Goal: Task Accomplishment & Management: Complete application form

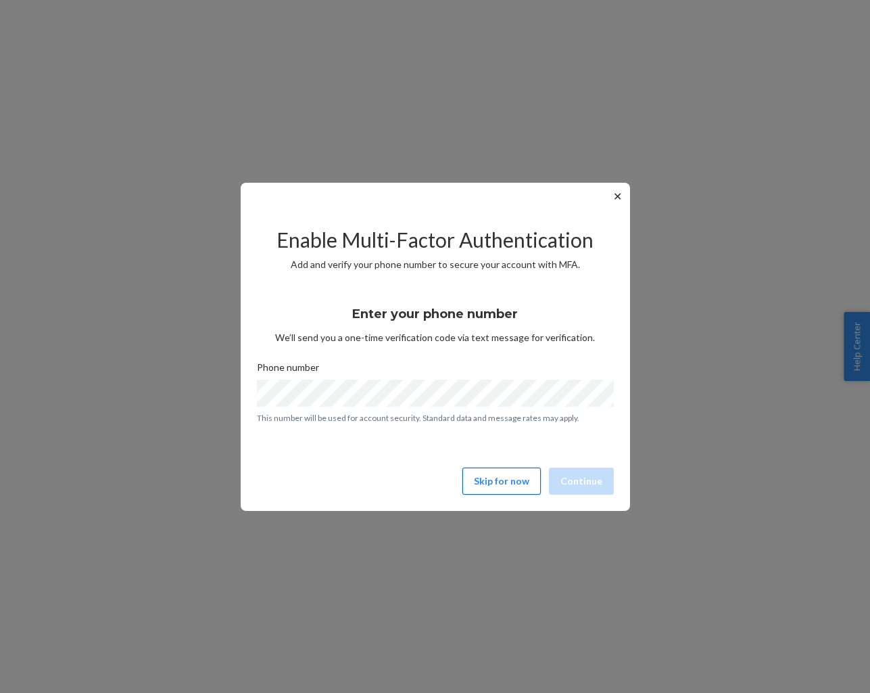
click at [510, 486] on button "Skip for now" at bounding box center [502, 480] width 78 height 27
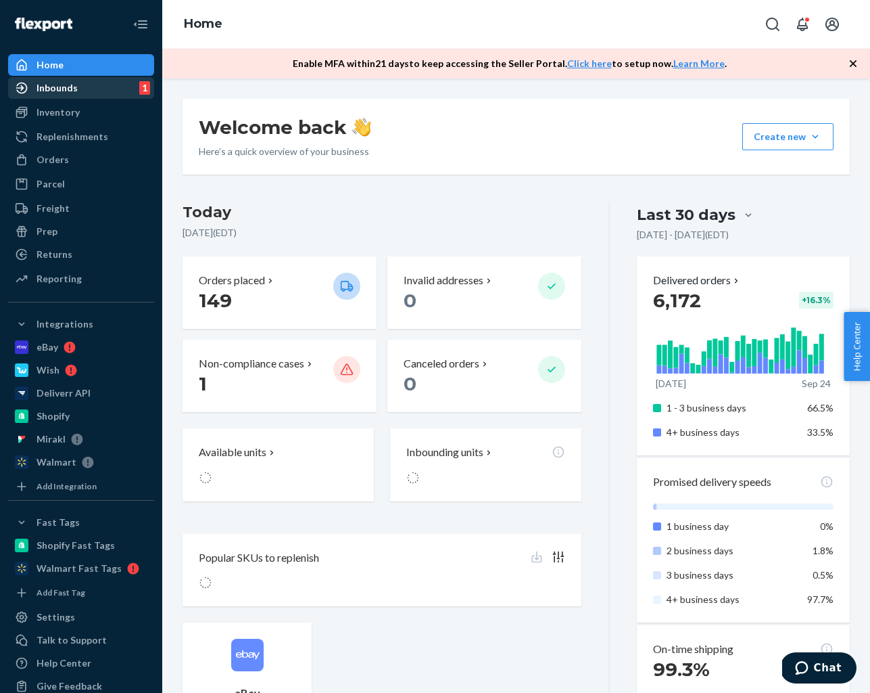
click at [57, 93] on div "Inbounds" at bounding box center [57, 88] width 41 height 14
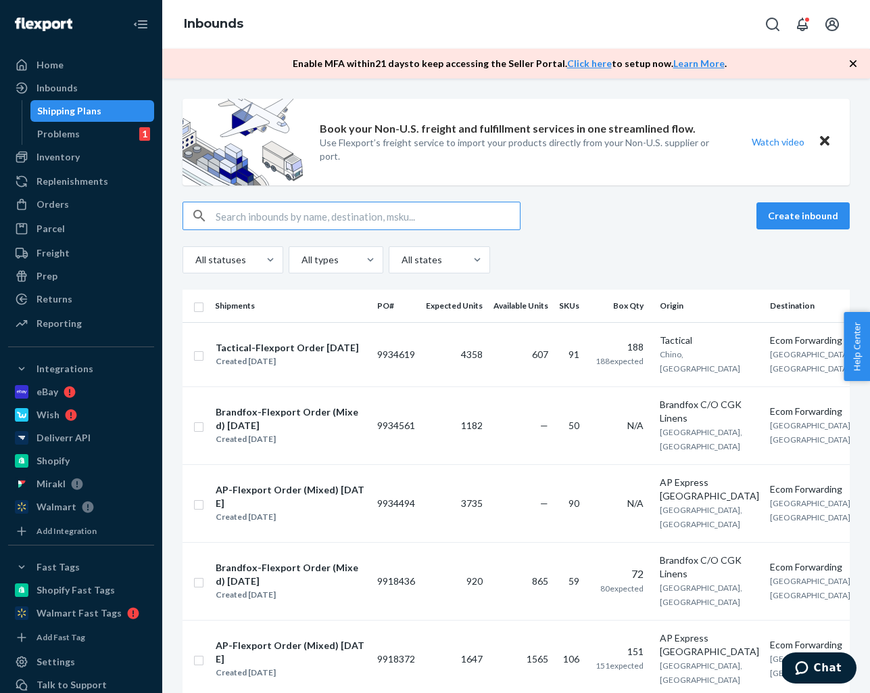
click at [332, 212] on input "text" at bounding box center [368, 215] width 304 height 27
paste input "9934494"
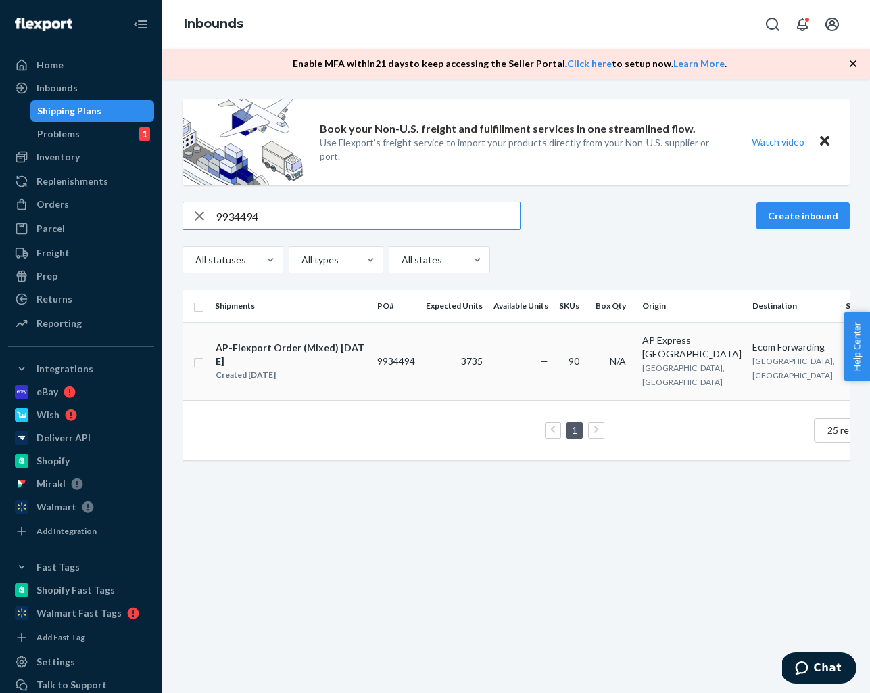
type input "9934494"
click at [496, 355] on td "—" at bounding box center [521, 361] width 66 height 78
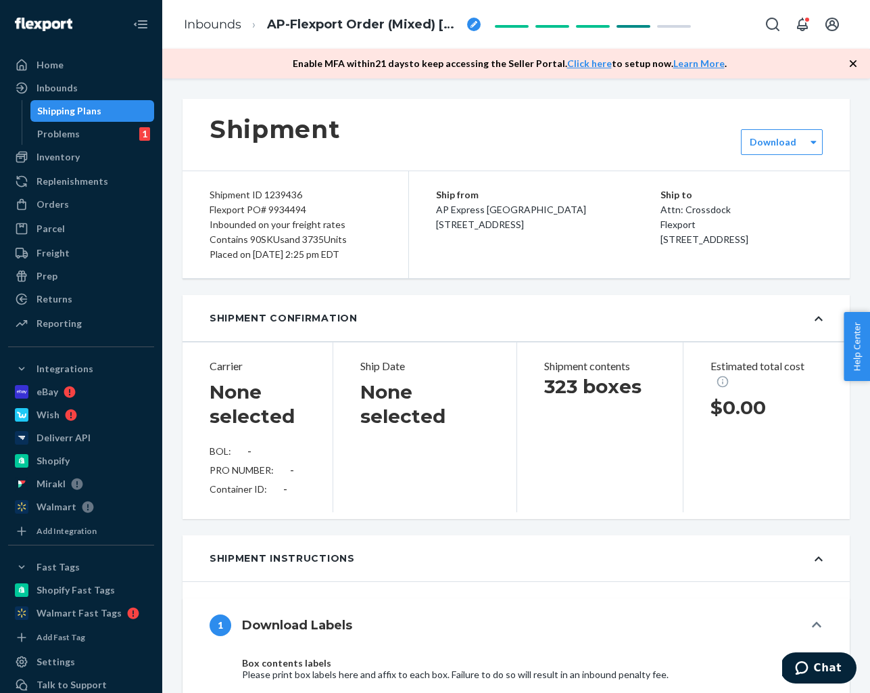
type input "UF-3057072561"
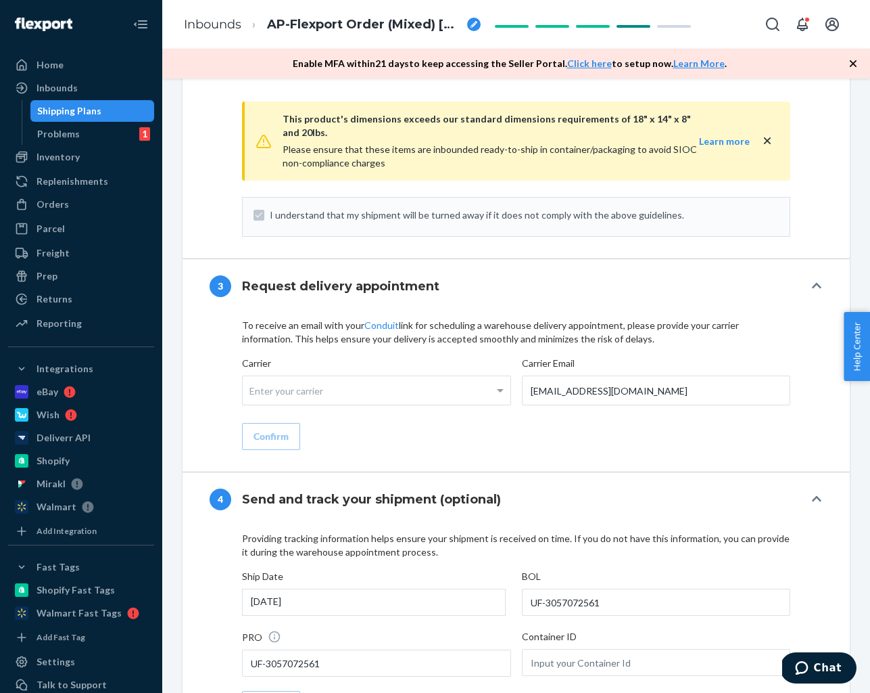
scroll to position [1435, 0]
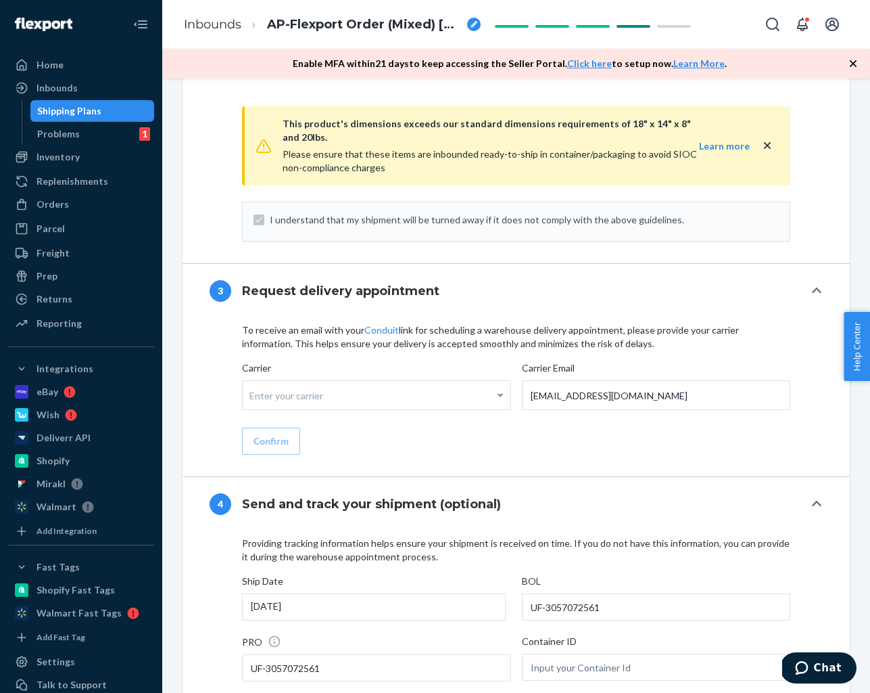
click at [344, 398] on div "Enter your carrier" at bounding box center [377, 395] width 268 height 28
click at [253, 398] on input "Carrier Enter your carrier" at bounding box center [251, 395] width 3 height 25
click at [394, 358] on div "To receive an email with your Conduit link for scheduling a warehouse delivery …" at bounding box center [516, 388] width 549 height 131
click at [502, 398] on span at bounding box center [502, 395] width 17 height 28
click at [253, 398] on input "Carrier Enter your carrier No results found" at bounding box center [251, 395] width 3 height 25
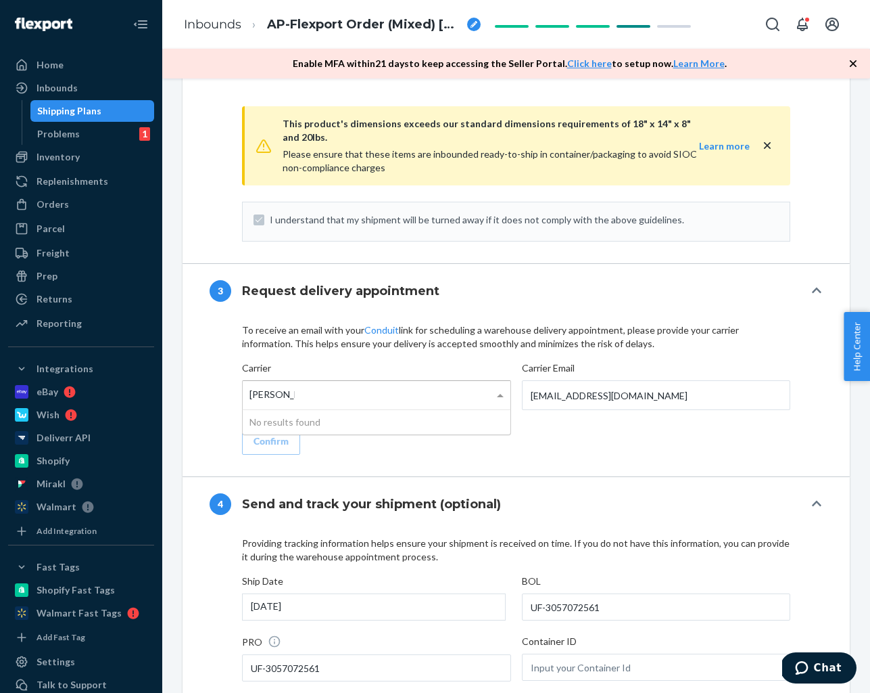
type input "Uber Freight"
click at [626, 338] on p "To receive an email with your Conduit link for scheduling a warehouse delivery …" at bounding box center [516, 336] width 549 height 27
click at [669, 392] on input "[EMAIL_ADDRESS][DOMAIN_NAME]" at bounding box center [656, 395] width 269 height 30
click at [371, 442] on div "To receive an email with your Conduit link for scheduling a warehouse delivery …" at bounding box center [516, 388] width 549 height 131
click at [375, 327] on link "Conduit" at bounding box center [382, 329] width 34 height 11
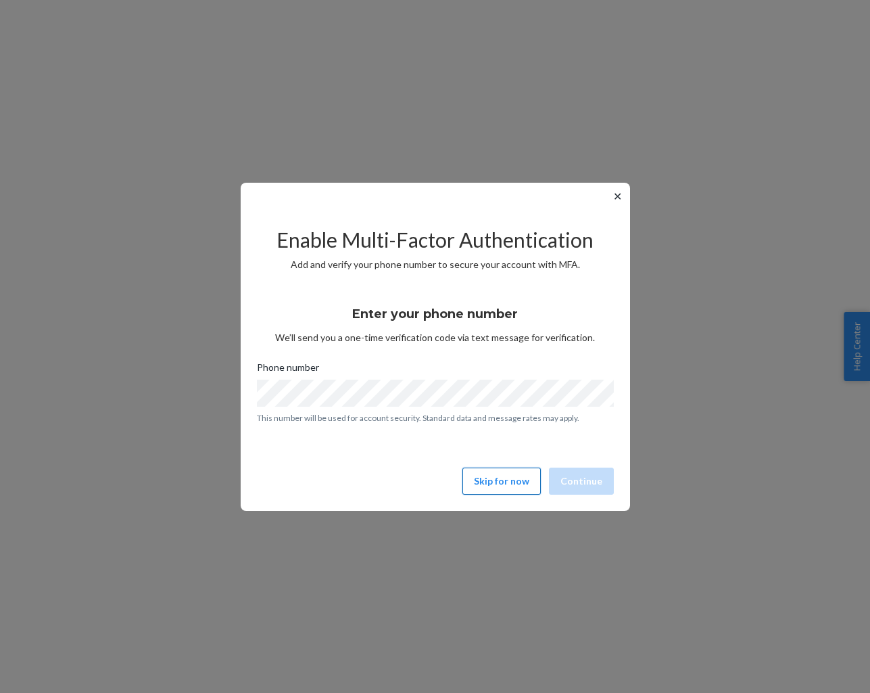
click at [511, 482] on button "Skip for now" at bounding box center [502, 480] width 78 height 27
